Goal: Navigation & Orientation: Find specific page/section

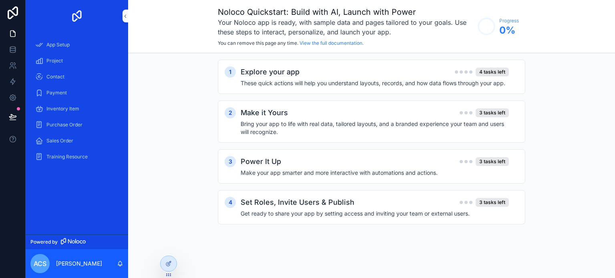
click at [64, 42] on span "App Setup" at bounding box center [57, 45] width 23 height 6
click at [66, 63] on div "Project" at bounding box center [76, 60] width 83 height 13
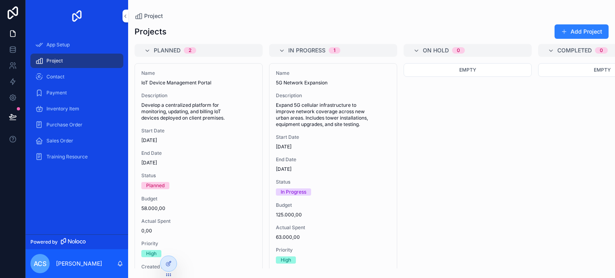
click at [64, 82] on div "Contact" at bounding box center [76, 76] width 83 height 13
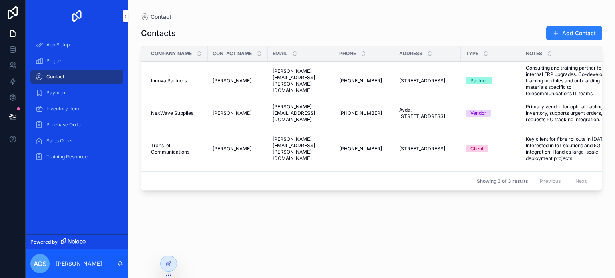
click at [61, 90] on span "Payment" at bounding box center [56, 93] width 20 height 6
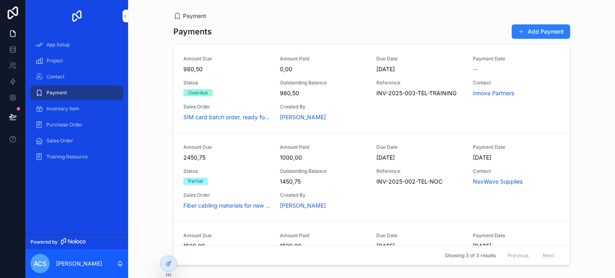
click at [61, 114] on div "Inventory Item" at bounding box center [76, 108] width 83 height 13
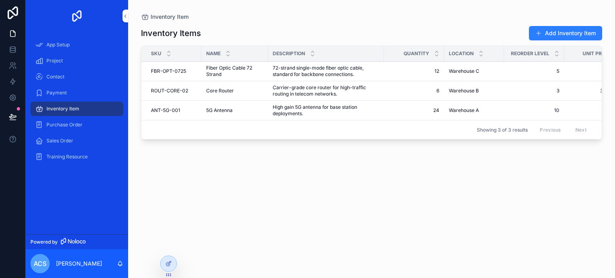
click at [69, 133] on div "Sales Order" at bounding box center [77, 141] width 102 height 16
click at [71, 128] on div "Purchase Order" at bounding box center [76, 124] width 83 height 13
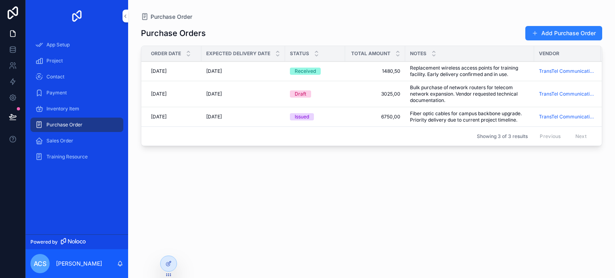
click at [70, 140] on span "Sales Order" at bounding box center [59, 141] width 27 height 6
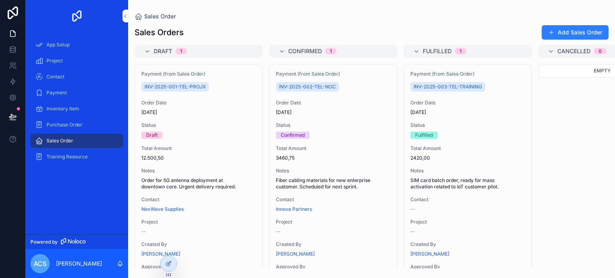
click at [64, 156] on span "Training Resource" at bounding box center [66, 157] width 41 height 6
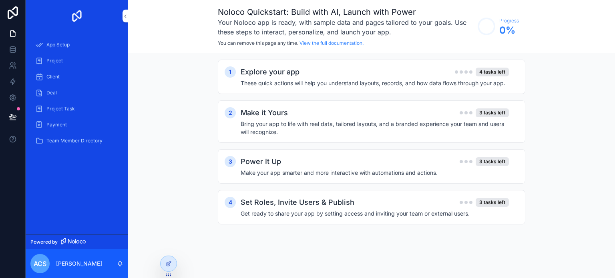
click at [327, 88] on div "1 Explore your app 4 tasks left These quick actions will help you understand la…" at bounding box center [371, 77] width 307 height 34
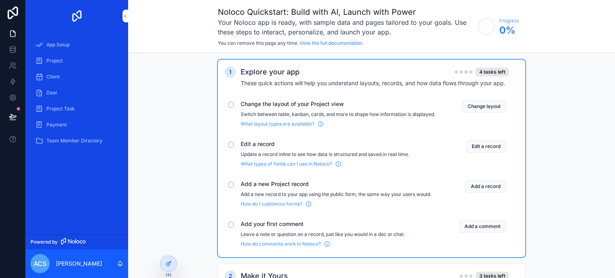
click at [282, 102] on span "Change the layout of your Project view" at bounding box center [338, 104] width 194 height 8
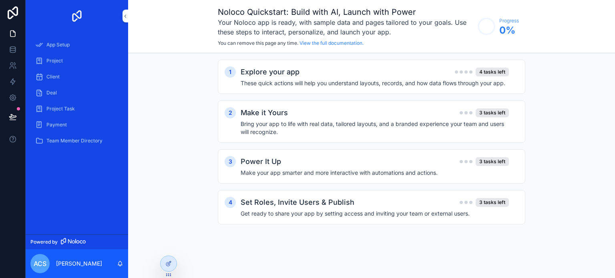
click at [280, 116] on h2 "Make it Yours" at bounding box center [264, 112] width 47 height 11
